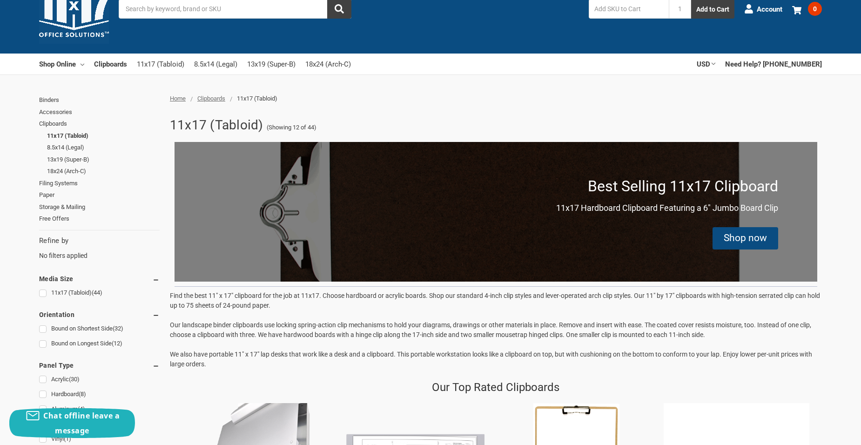
scroll to position [47, 0]
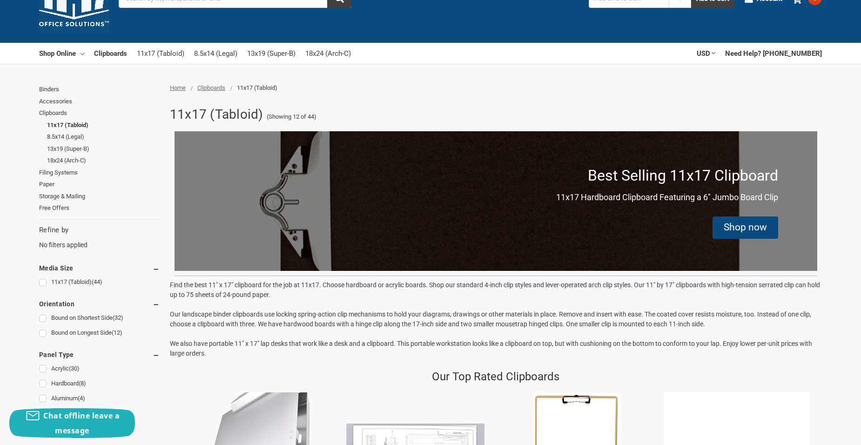
drag, startPoint x: 730, startPoint y: 220, endPoint x: 726, endPoint y: 219, distance: 4.7
click at [729, 220] on div "Shop now" at bounding box center [745, 227] width 66 height 22
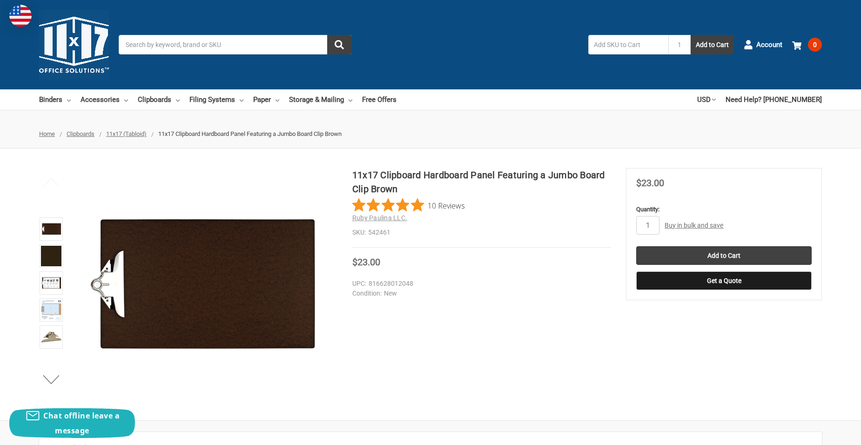
click at [130, 133] on span "11x17 (Tabloid)" at bounding box center [126, 133] width 40 height 7
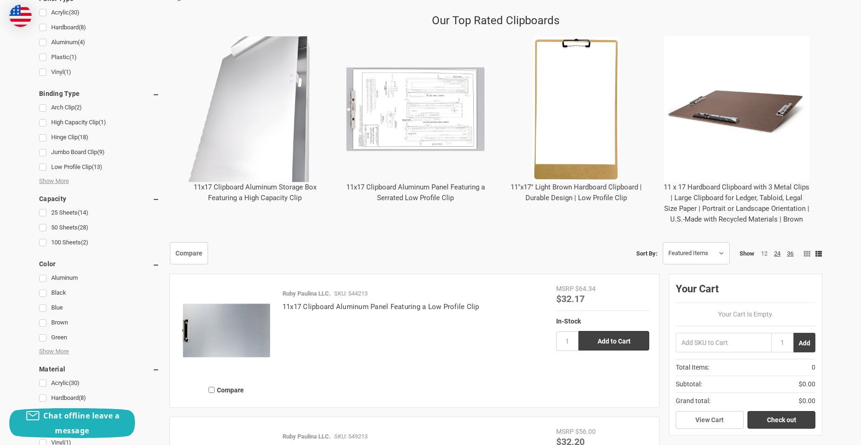
scroll to position [419, 0]
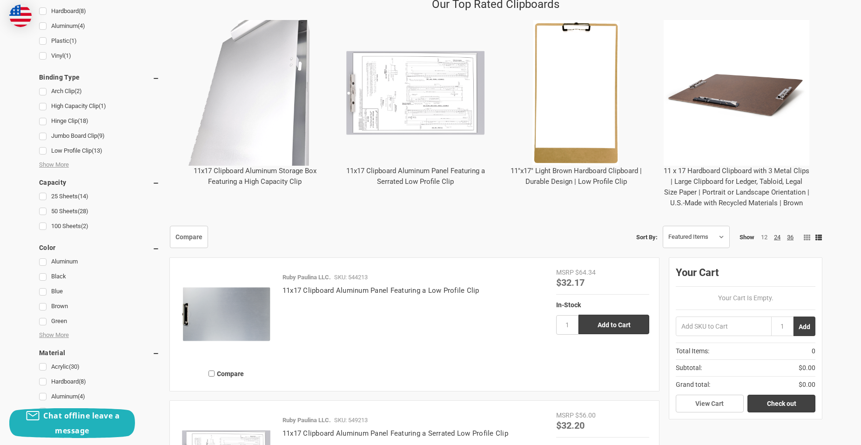
click at [738, 152] on img "11 x 17 Hardboard Clipboard with 3 Metal Clips | Large Clipboard for Ledger, Ta…" at bounding box center [736, 93] width 146 height 146
